Goal: Task Accomplishment & Management: Use online tool/utility

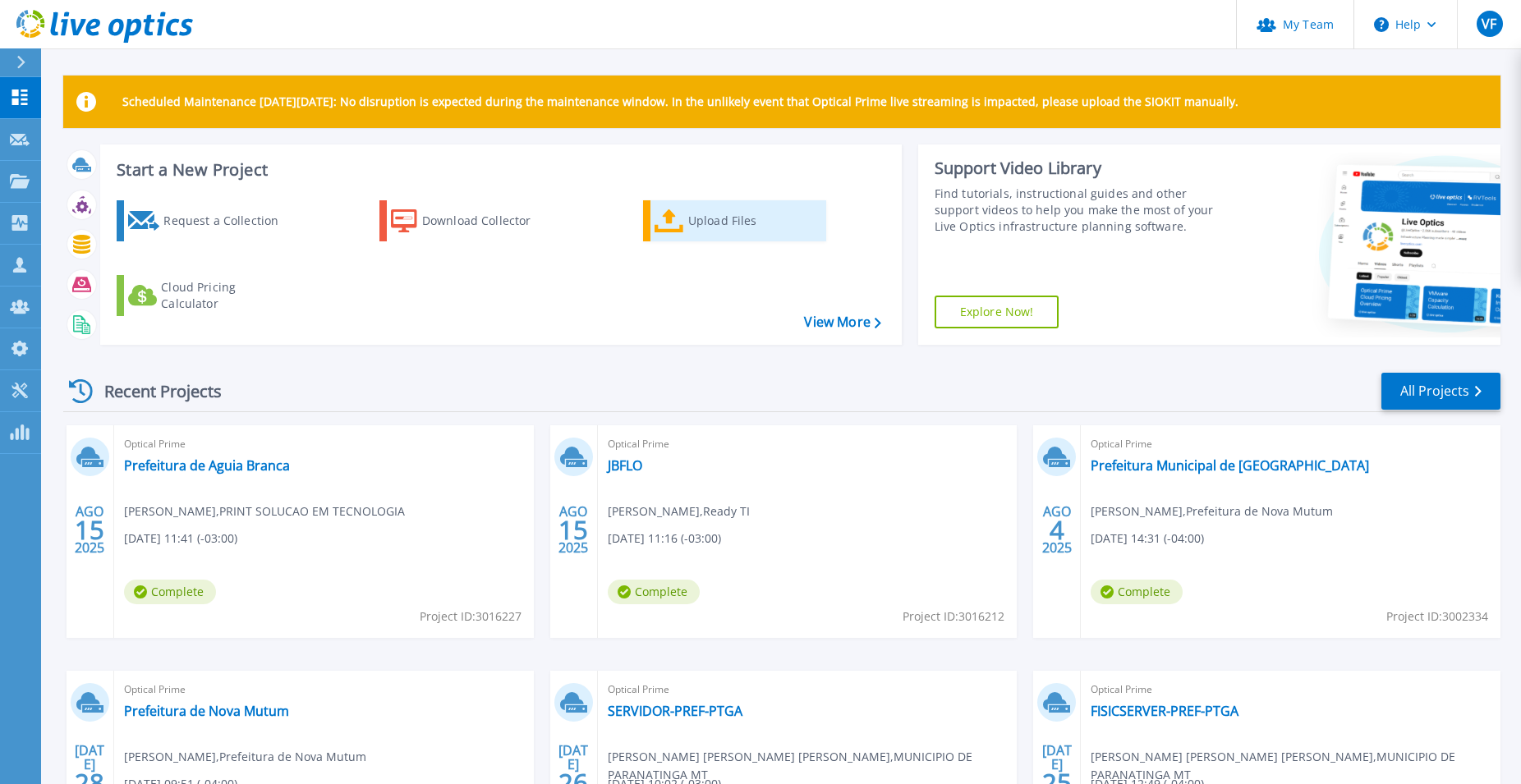
click at [705, 223] on div "Upload Files" at bounding box center [753, 221] width 132 height 33
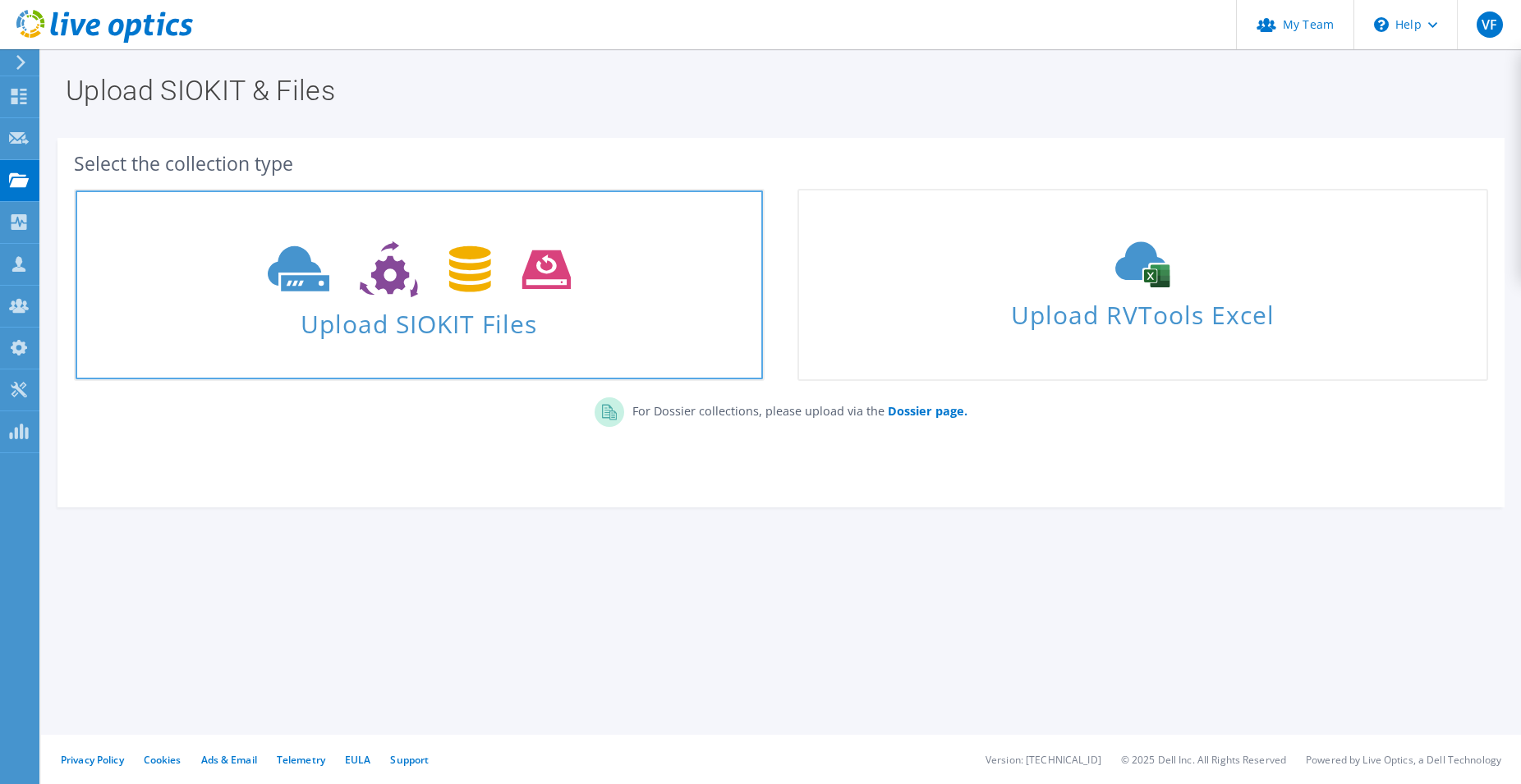
click at [525, 266] on icon at bounding box center [419, 270] width 303 height 56
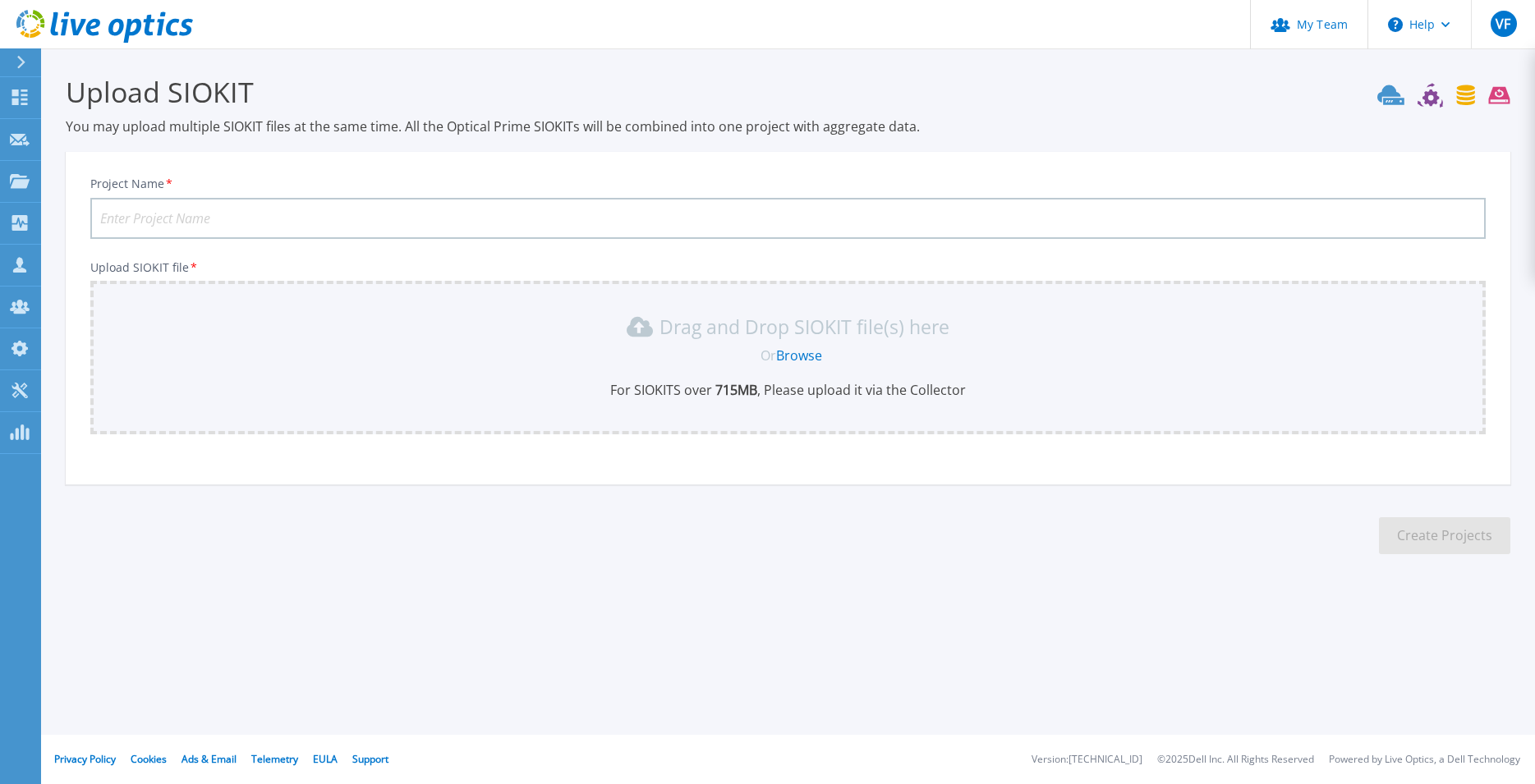
click at [235, 224] on input "Project Name *" at bounding box center [787, 218] width 1395 height 41
click at [380, 358] on div "Or Browse" at bounding box center [791, 355] width 1370 height 18
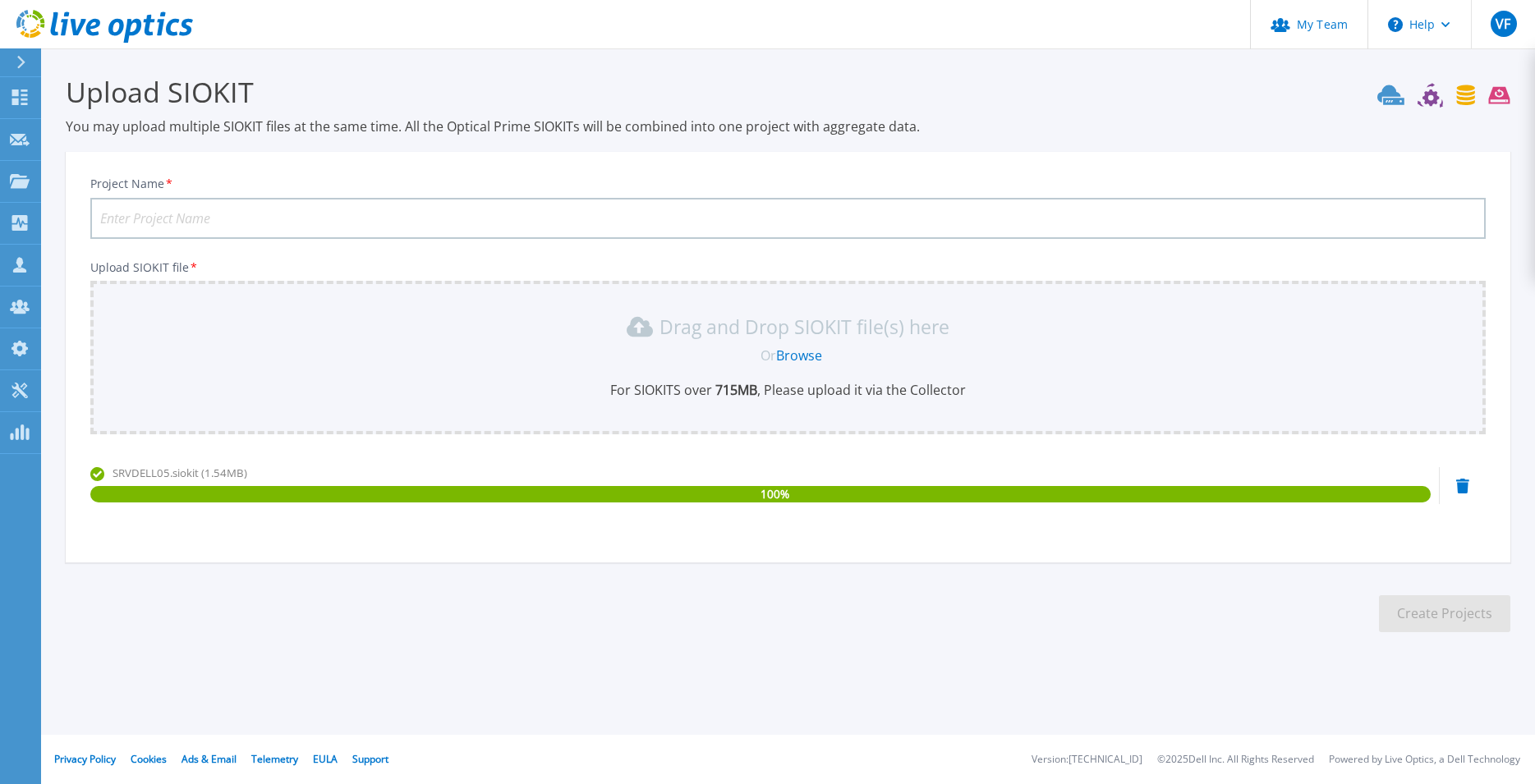
click at [249, 226] on input "Project Name *" at bounding box center [787, 218] width 1395 height 41
type input "J"
type input "Municipio de [GEOGRAPHIC_DATA]"
click at [1475, 629] on section "Upload SIOKIT You may upload multiple SIOKIT files at the same time. All the Op…" at bounding box center [788, 358] width 1494 height 620
click at [1475, 623] on button "Create Projects" at bounding box center [1444, 613] width 132 height 37
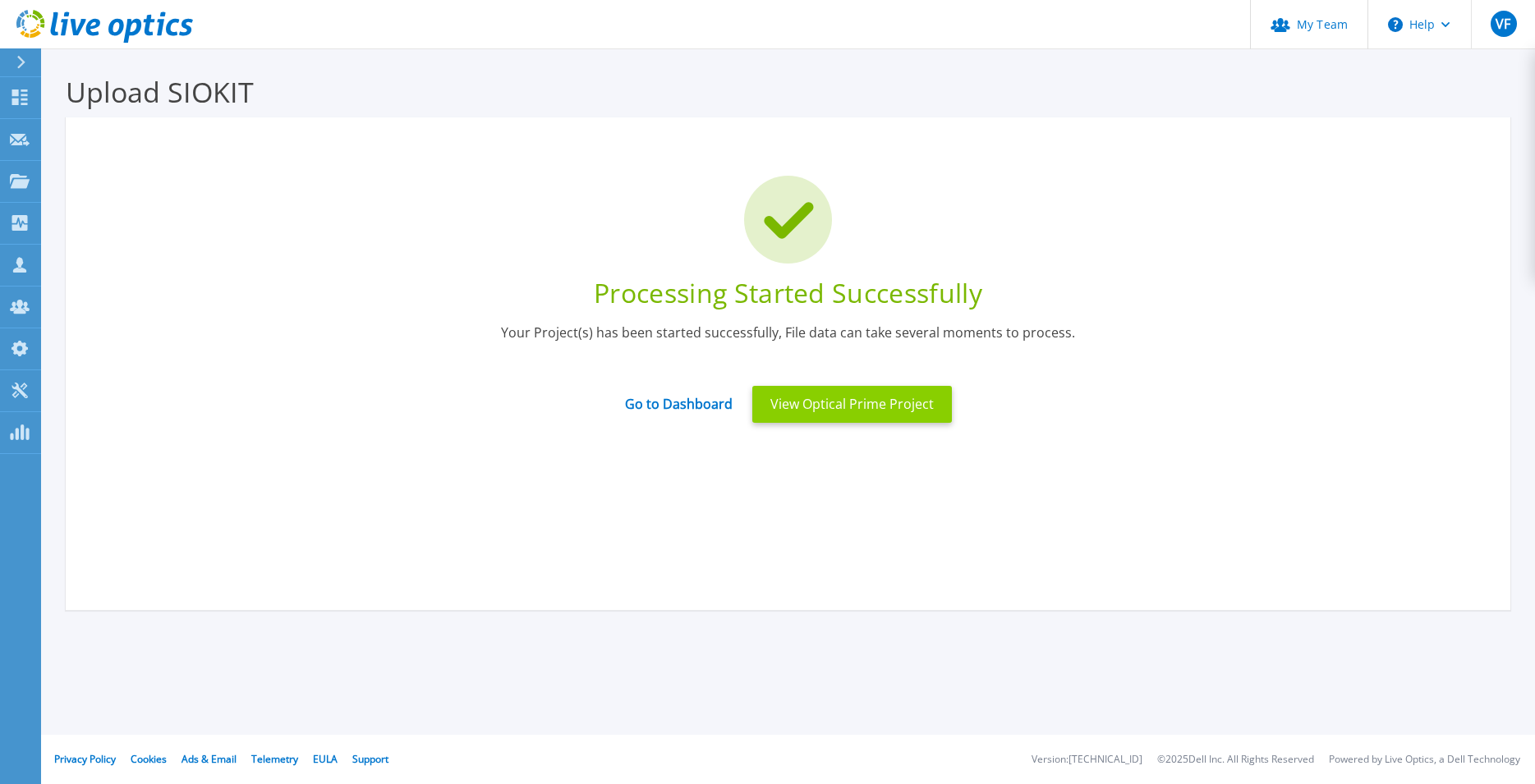
click at [868, 407] on button "View Optical Prime Project" at bounding box center [852, 404] width 200 height 37
